Goal: Task Accomplishment & Management: Use online tool/utility

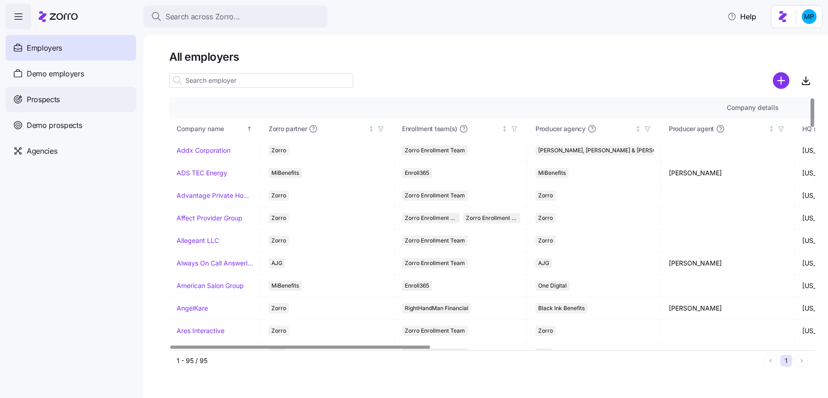
click at [58, 94] on span "Prospects" at bounding box center [43, 100] width 33 height 12
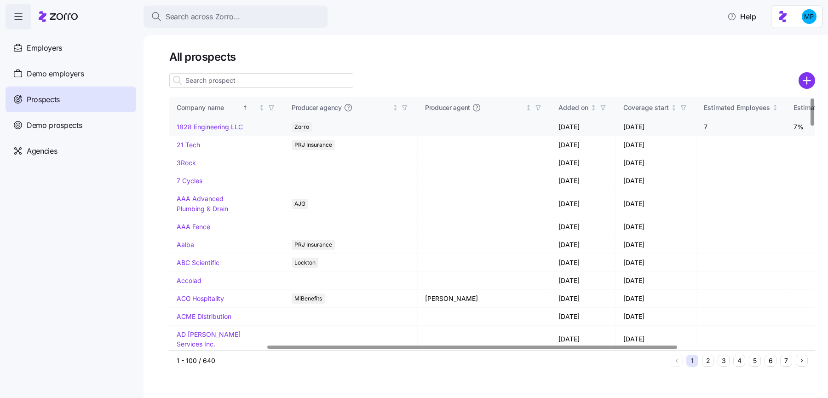
scroll to position [0, 360]
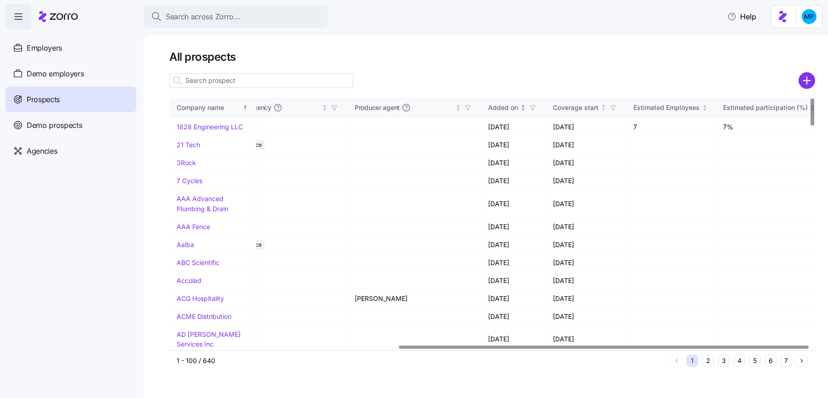
click at [512, 108] on div "Added on" at bounding box center [513, 108] width 50 height 10
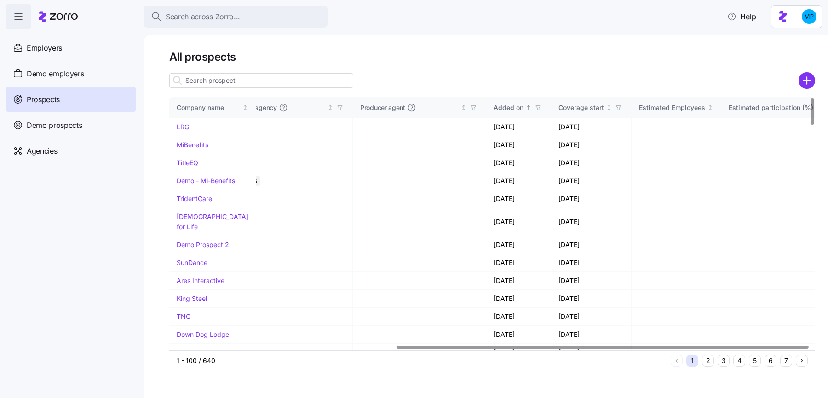
scroll to position [0, 354]
click at [502, 108] on div "Added on" at bounding box center [509, 108] width 30 height 10
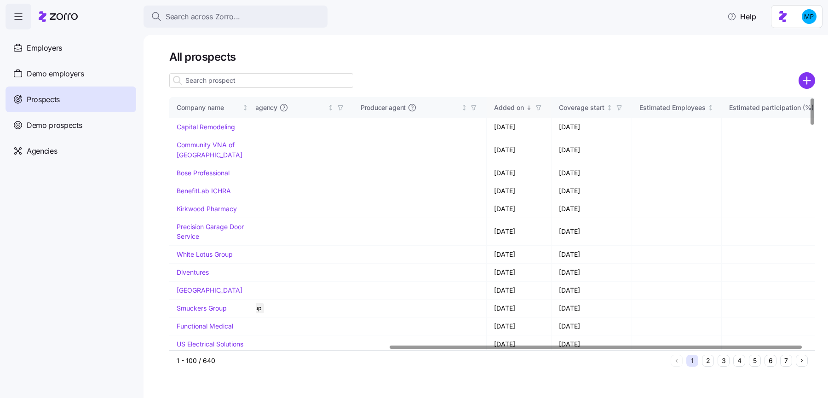
scroll to position [0, 344]
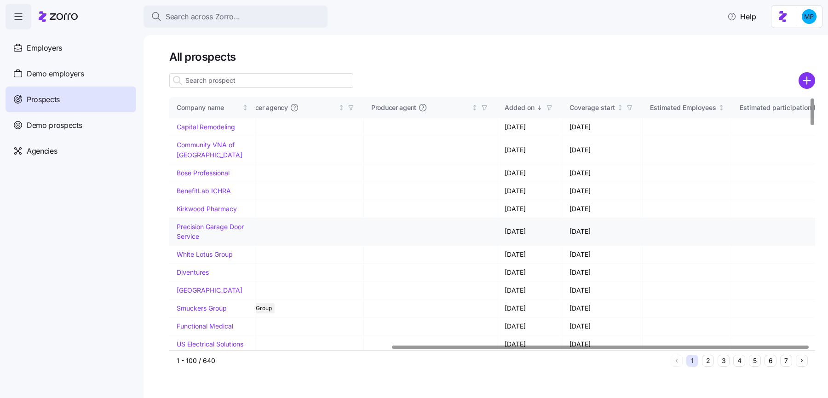
click at [201, 241] on link "Precision Garage Door Service" at bounding box center [210, 232] width 67 height 18
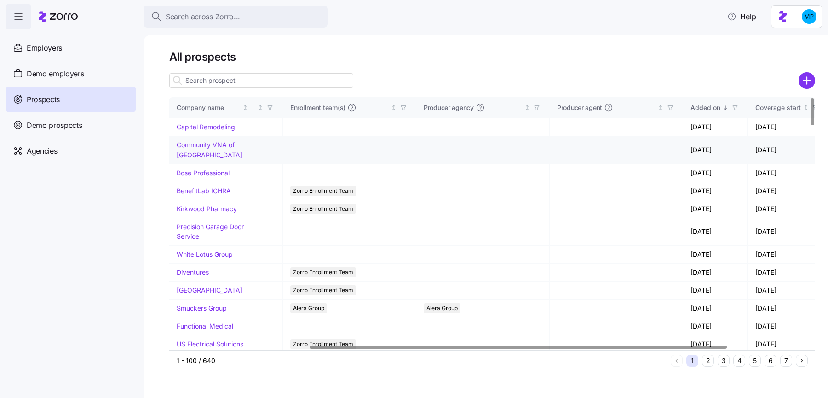
scroll to position [0, 88]
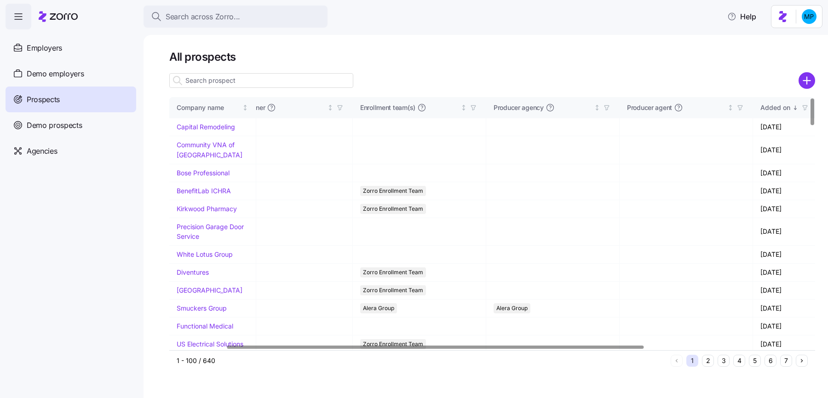
click at [280, 90] on div at bounding box center [492, 93] width 646 height 7
click at [277, 83] on input at bounding box center [261, 80] width 184 height 15
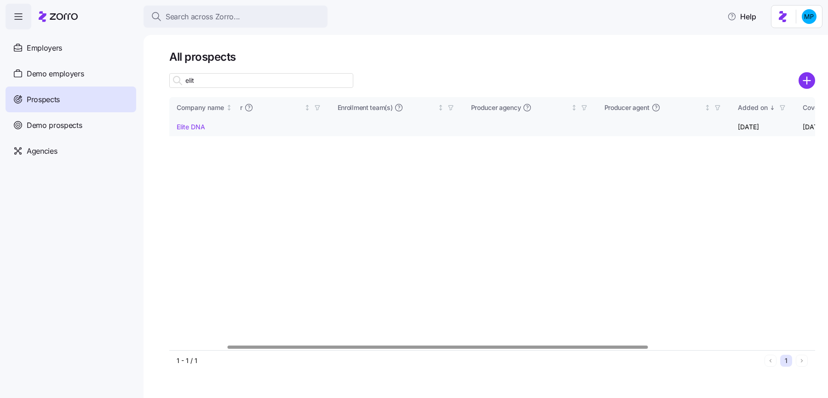
type input "elit"
click at [188, 122] on td "Elite DNA" at bounding box center [204, 127] width 71 height 18
click at [197, 127] on link "Elite DNA" at bounding box center [191, 127] width 29 height 8
click at [215, 78] on input "elit" at bounding box center [261, 80] width 184 height 15
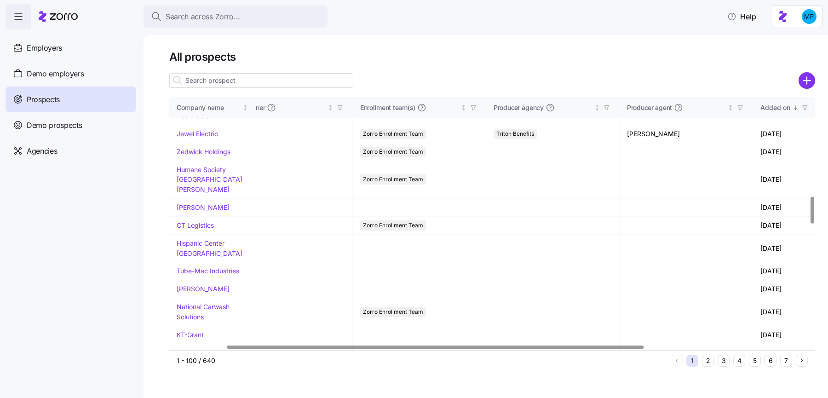
scroll to position [923, 88]
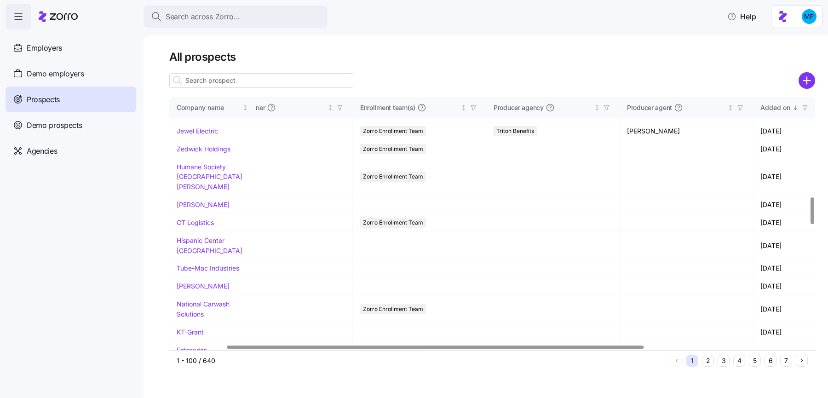
click at [279, 83] on input at bounding box center [261, 80] width 184 height 15
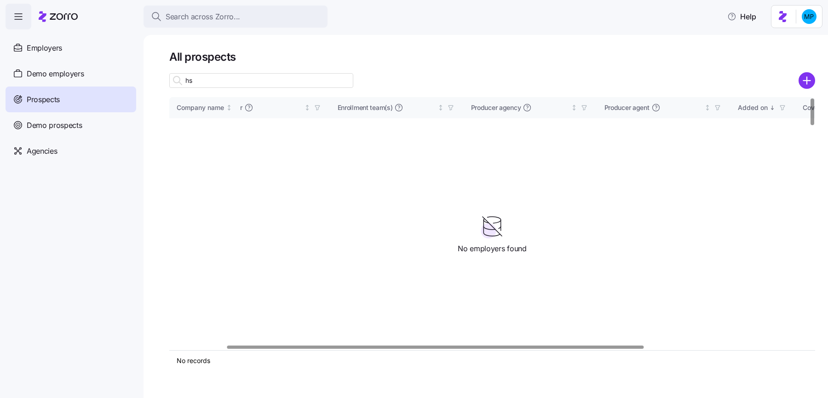
scroll to position [0, 88]
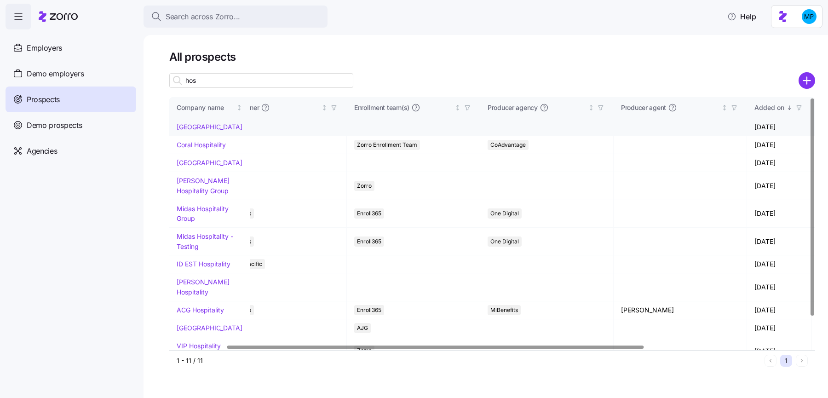
click at [204, 131] on link "[GEOGRAPHIC_DATA]" at bounding box center [210, 127] width 66 height 8
click at [234, 81] on input "hos" at bounding box center [261, 80] width 184 height 15
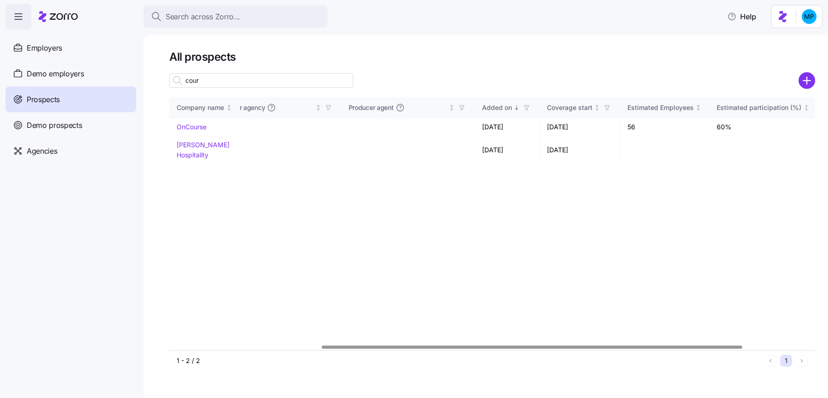
scroll to position [0, 0]
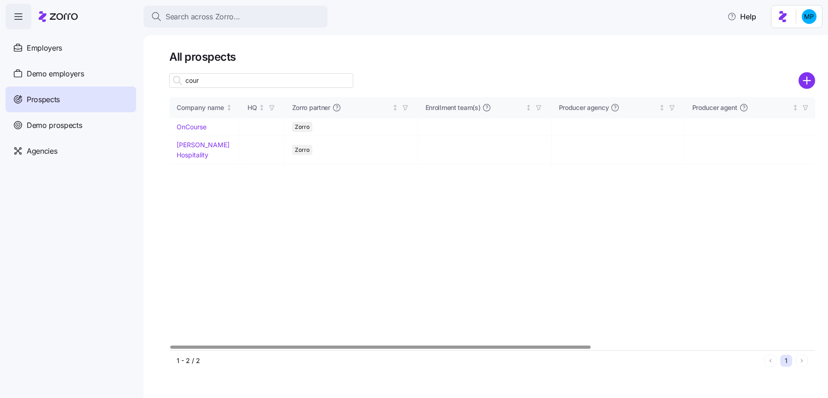
click at [207, 79] on input "cour" at bounding box center [261, 80] width 184 height 15
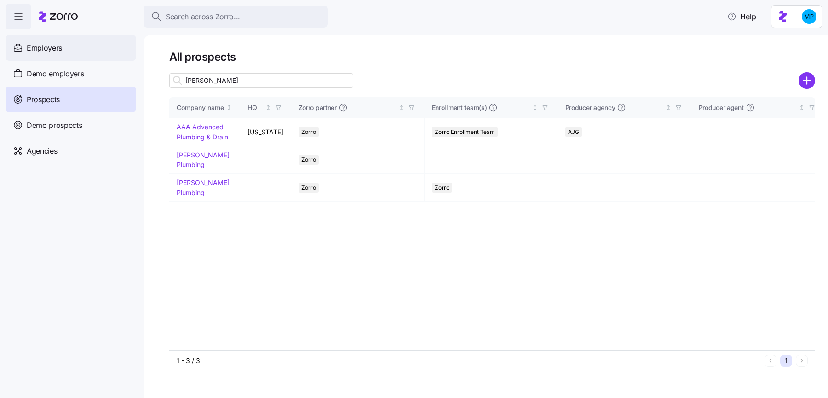
type input "lum"
click at [82, 48] on div "Employers" at bounding box center [71, 48] width 131 height 26
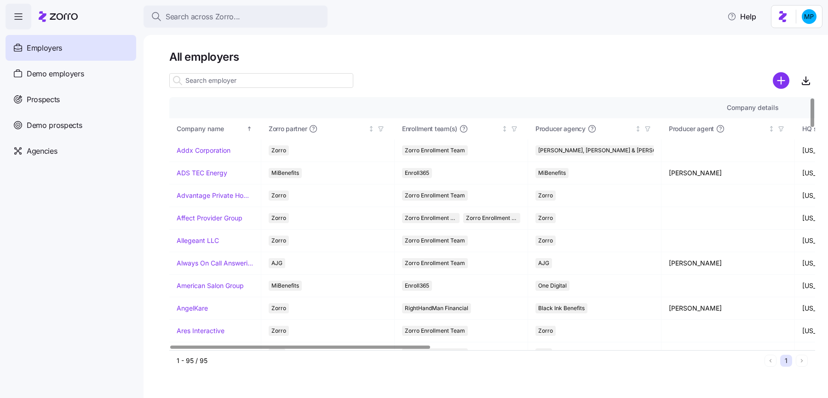
scroll to position [1492, 0]
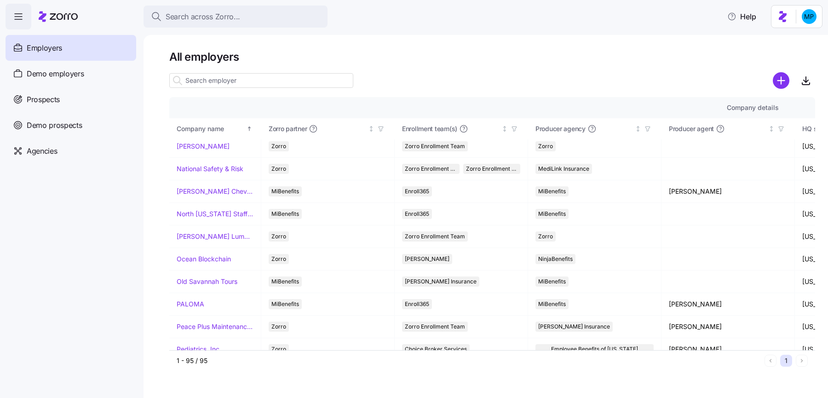
click at [252, 79] on input at bounding box center [261, 80] width 184 height 15
click at [107, 80] on div "Demo employers" at bounding box center [71, 74] width 131 height 26
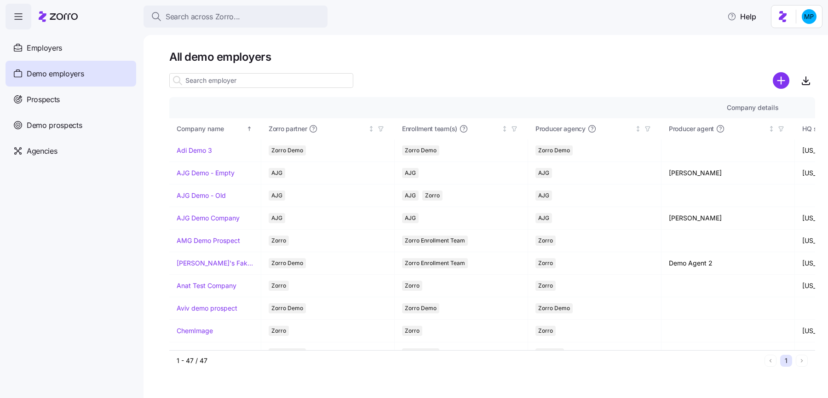
click at [242, 79] on input at bounding box center [261, 80] width 184 height 15
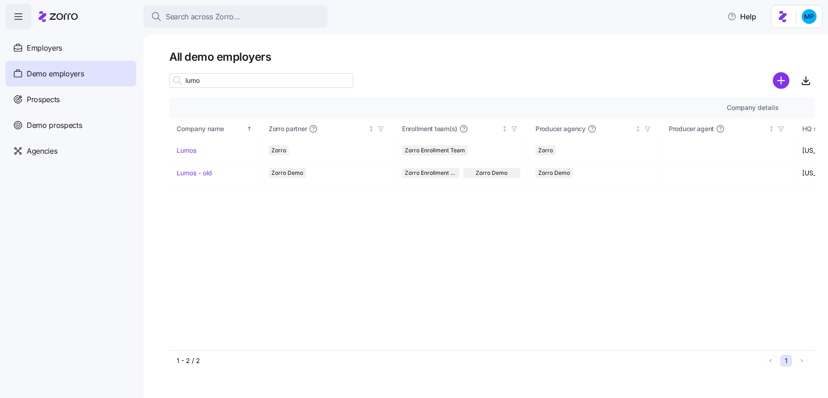
type input "lumo"
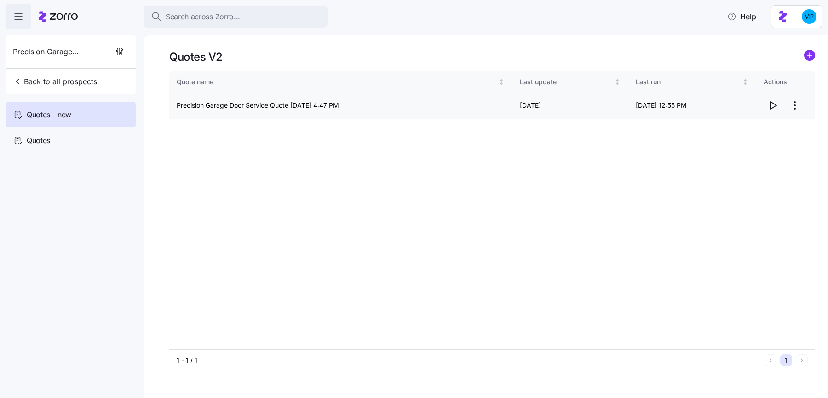
click at [764, 108] on span "button" at bounding box center [772, 105] width 17 height 17
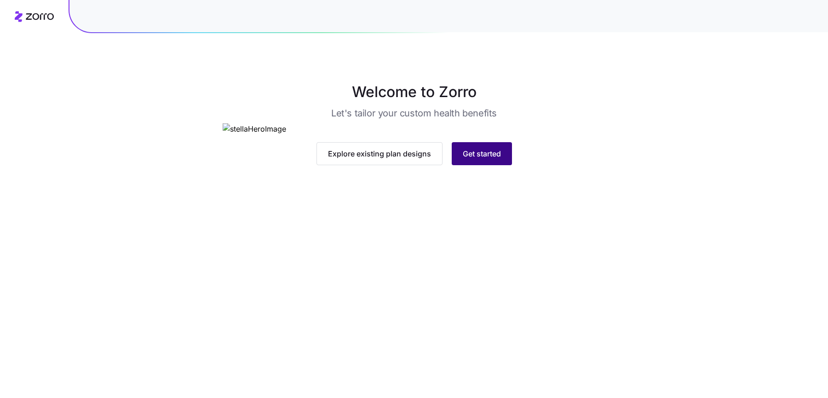
click at [501, 165] on button "Get started" at bounding box center [482, 153] width 60 height 23
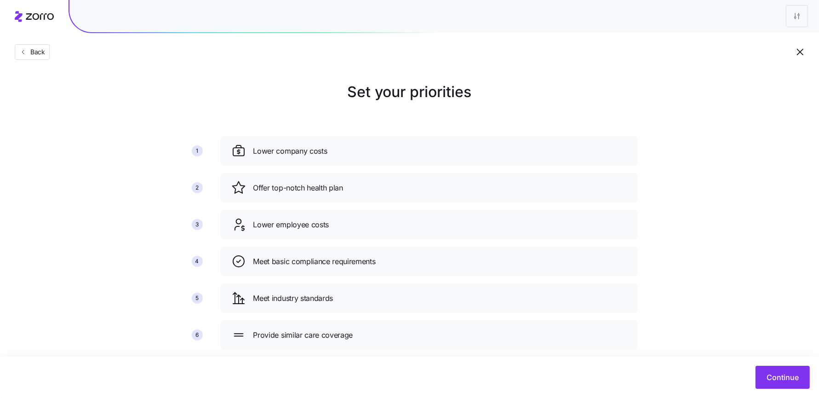
scroll to position [17, 0]
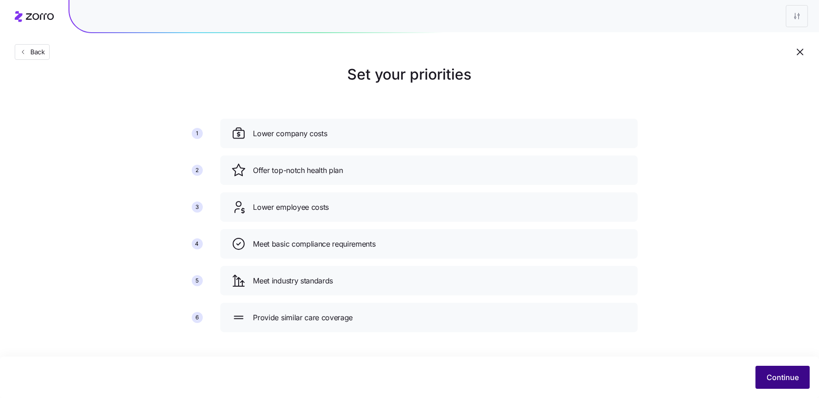
click at [775, 366] on div "Continue" at bounding box center [409, 377] width 801 height 23
click at [801, 52] on icon "button" at bounding box center [800, 52] width 6 height 6
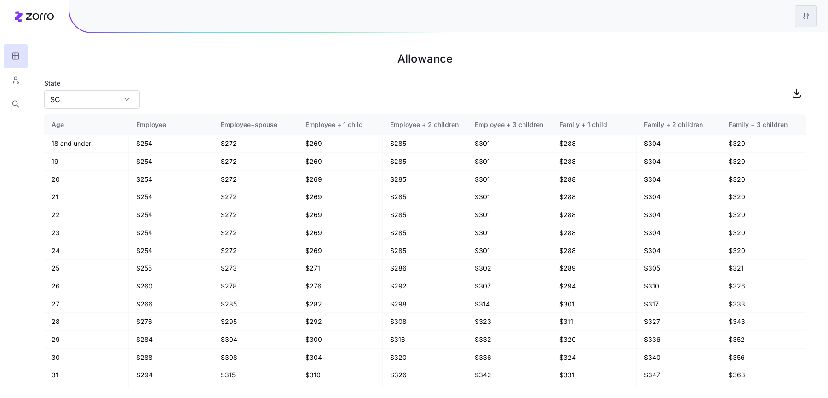
click at [814, 18] on html "Allowance State SC Age Employee Employee+spouse Employee + 1 child Employee + 2…" at bounding box center [414, 199] width 828 height 398
click at [790, 39] on div "Edit plan design" at bounding box center [769, 41] width 92 height 15
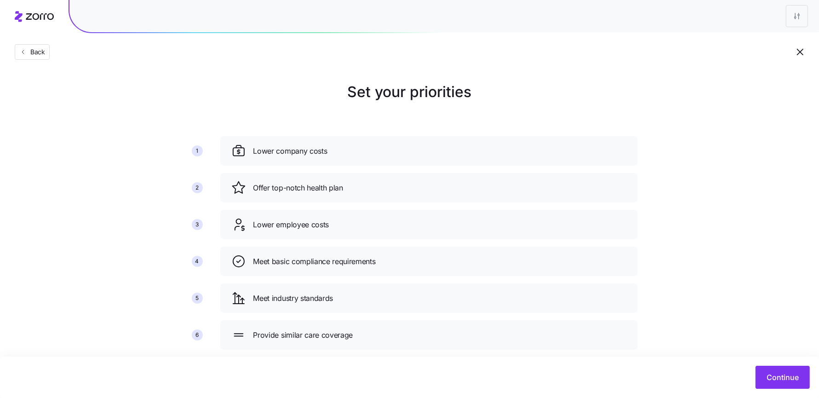
click at [784, 389] on div "Continue" at bounding box center [409, 377] width 819 height 41
click at [777, 380] on span "Continue" at bounding box center [783, 377] width 32 height 11
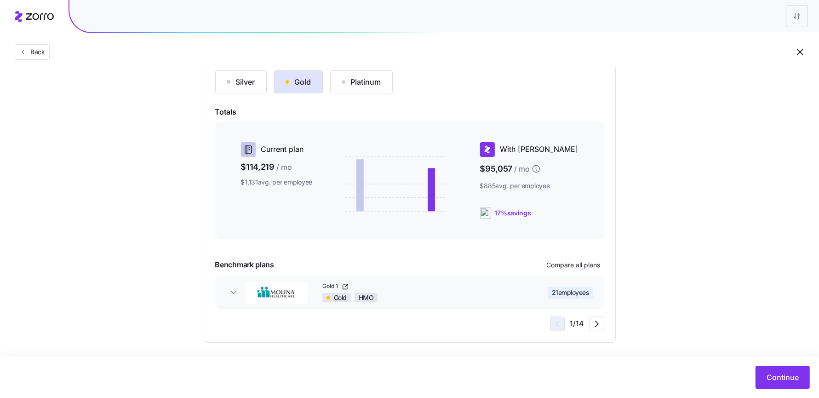
scroll to position [109, 0]
